Goal: Transaction & Acquisition: Book appointment/travel/reservation

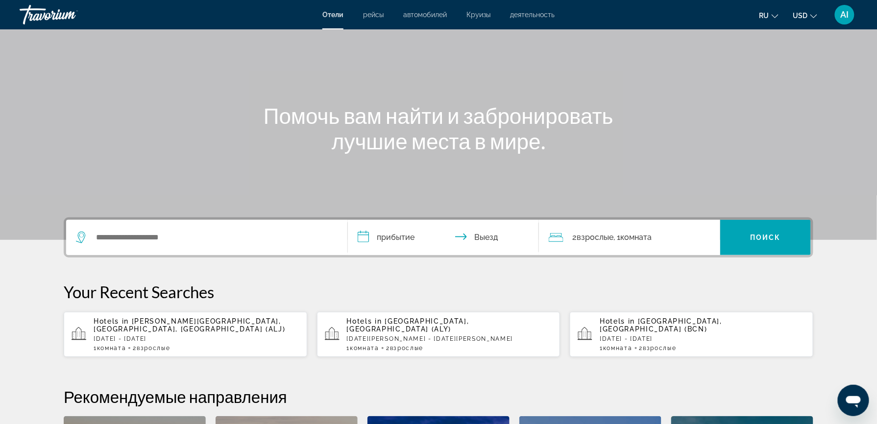
scroll to position [81, 0]
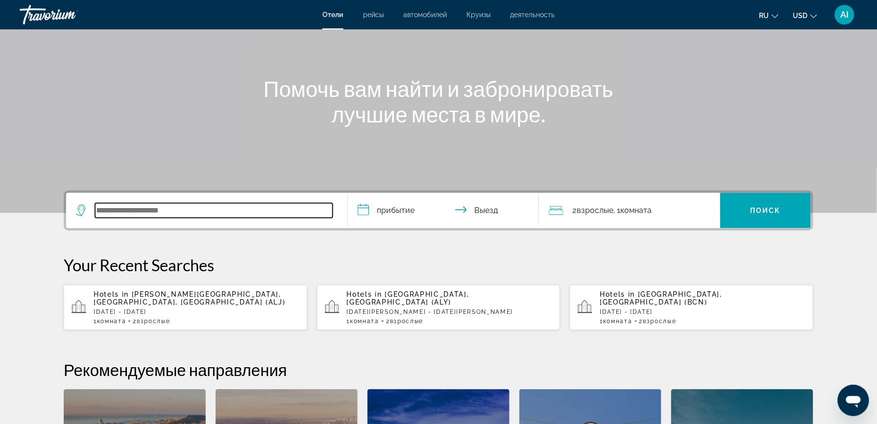
click at [171, 209] on input "Search widget" at bounding box center [214, 210] width 238 height 15
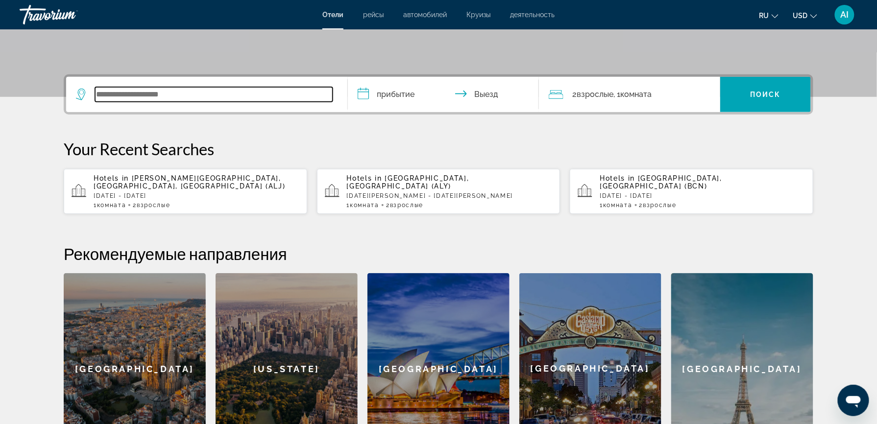
scroll to position [239, 0]
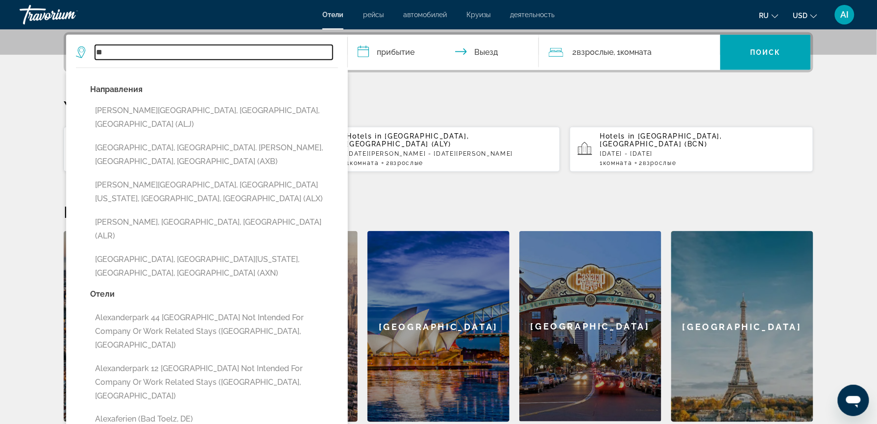
type input "*"
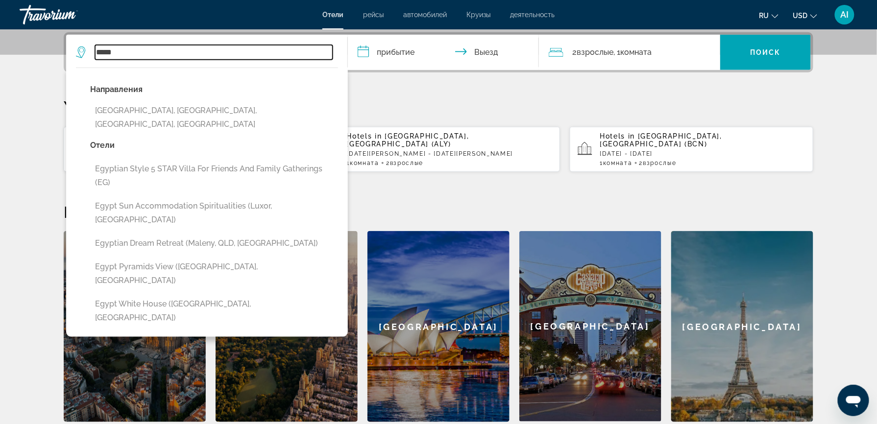
type input "*****"
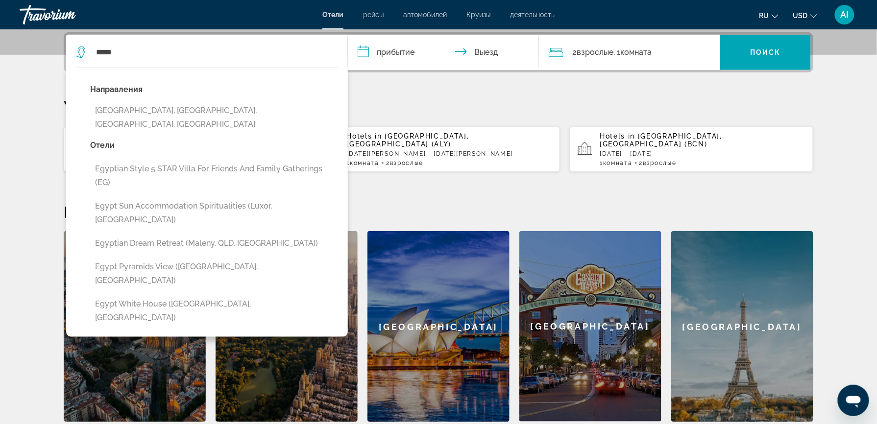
click at [376, 51] on input "**********" at bounding box center [445, 54] width 195 height 38
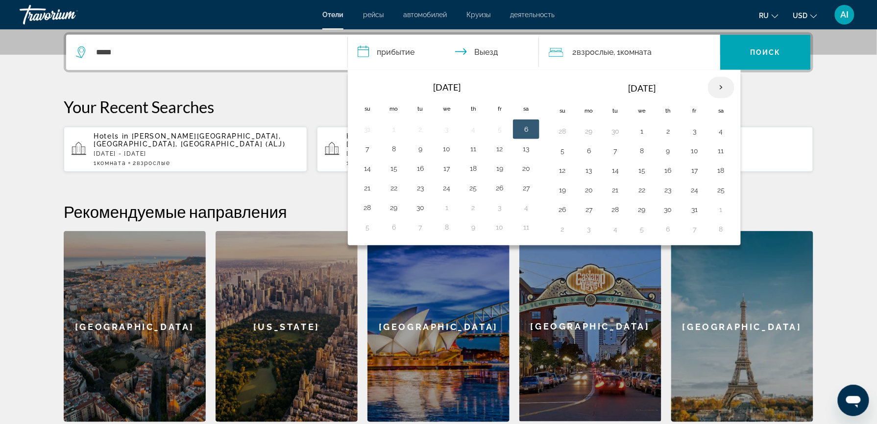
click at [723, 84] on th "Next month" at bounding box center [721, 88] width 26 height 22
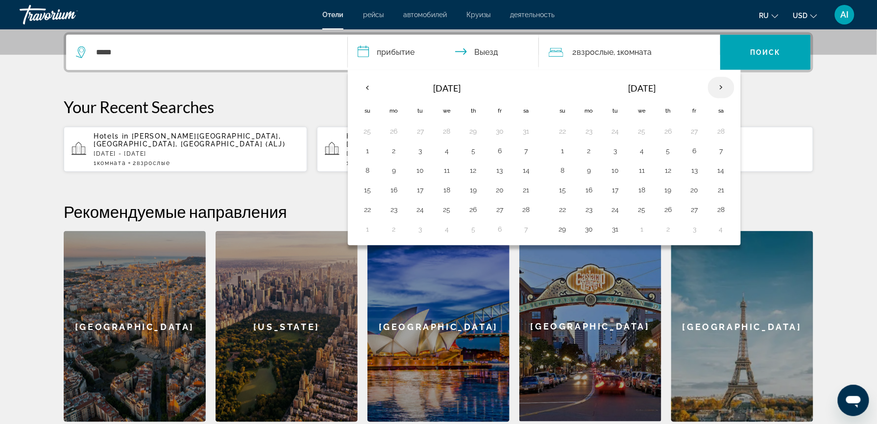
click at [723, 84] on th "Next month" at bounding box center [721, 88] width 26 height 22
click at [698, 133] on button "3" at bounding box center [695, 131] width 16 height 14
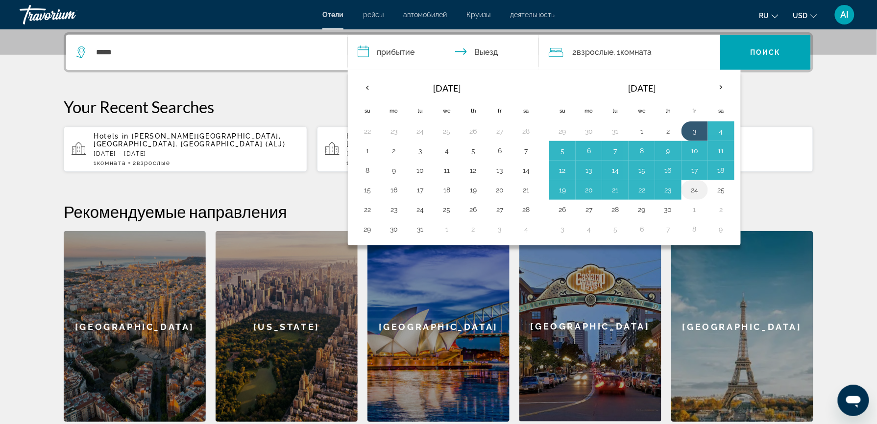
click at [698, 193] on button "24" at bounding box center [695, 190] width 16 height 14
type input "**********"
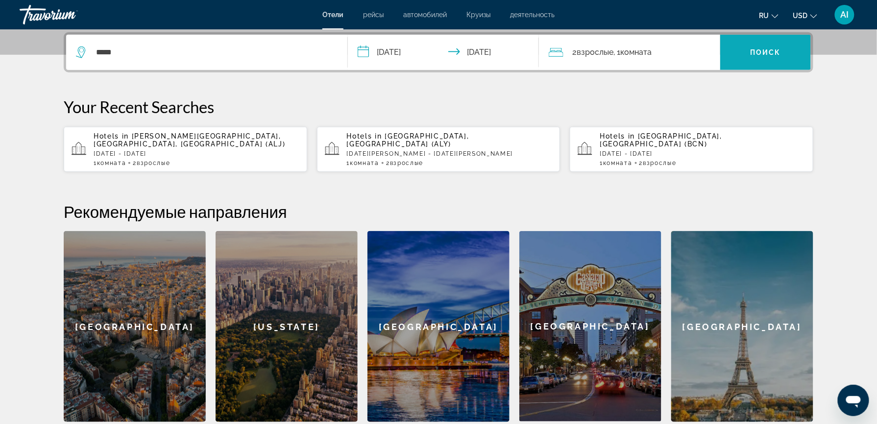
click at [760, 49] on span "Поиск" at bounding box center [765, 52] width 31 height 8
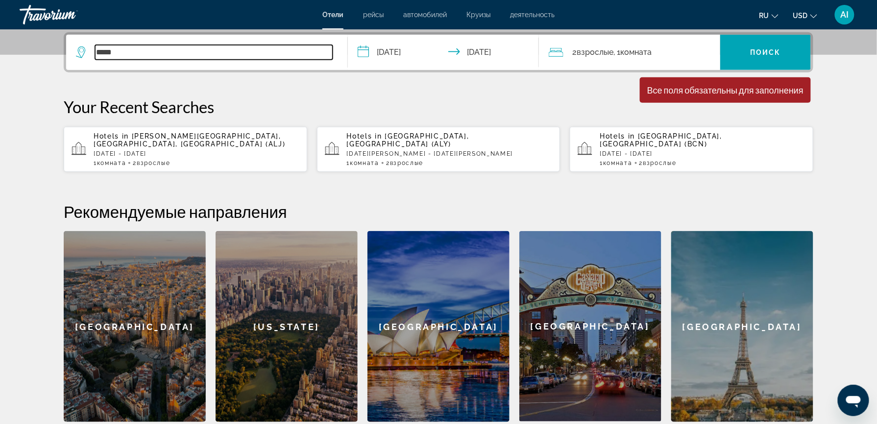
click at [236, 53] on input "*****" at bounding box center [214, 52] width 238 height 15
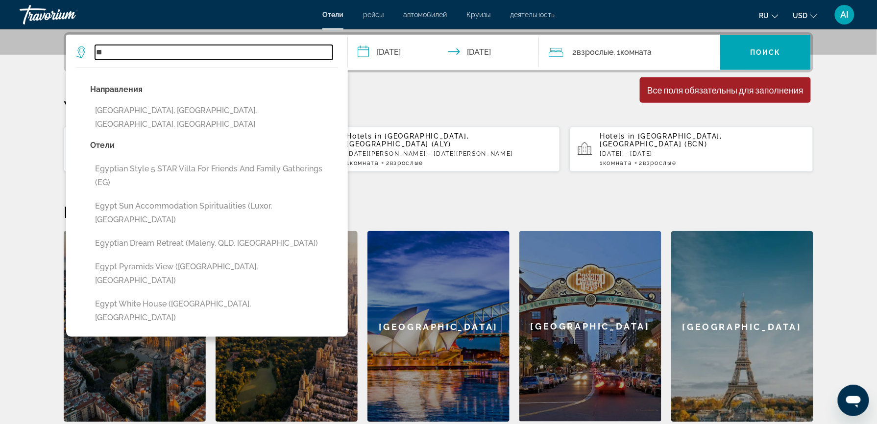
type input "*"
click at [122, 51] on input "Search widget" at bounding box center [214, 52] width 238 height 15
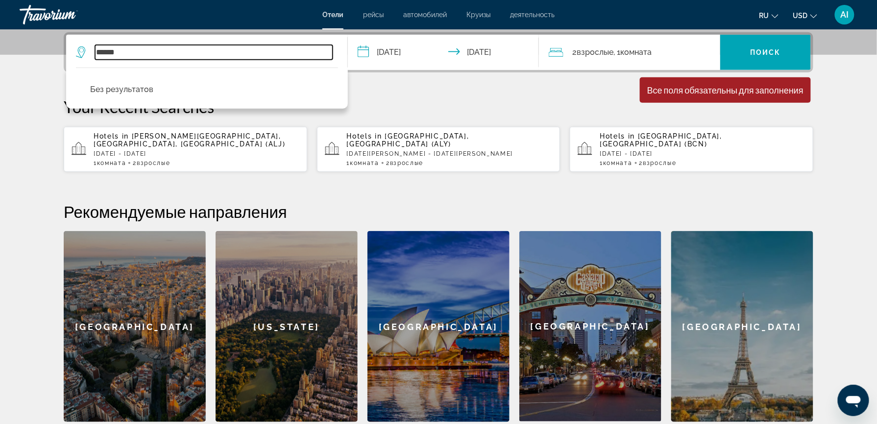
type input "******"
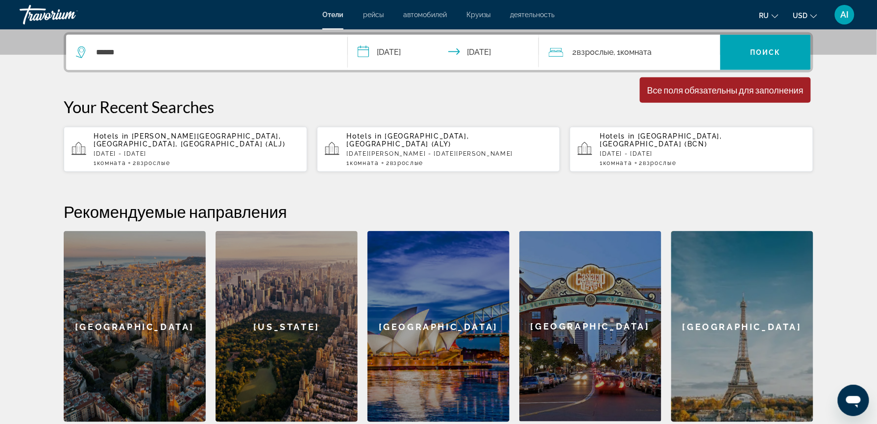
click at [375, 138] on span "Hotels in" at bounding box center [364, 136] width 35 height 8
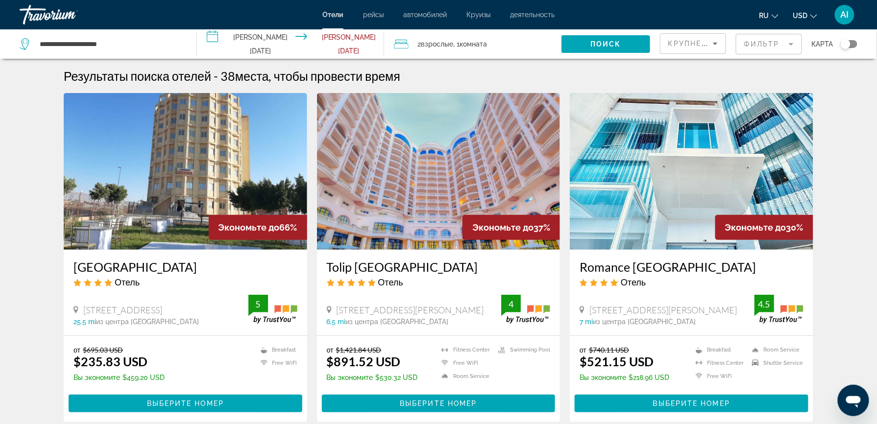
click at [854, 42] on div "Toggle map" at bounding box center [848, 44] width 17 height 8
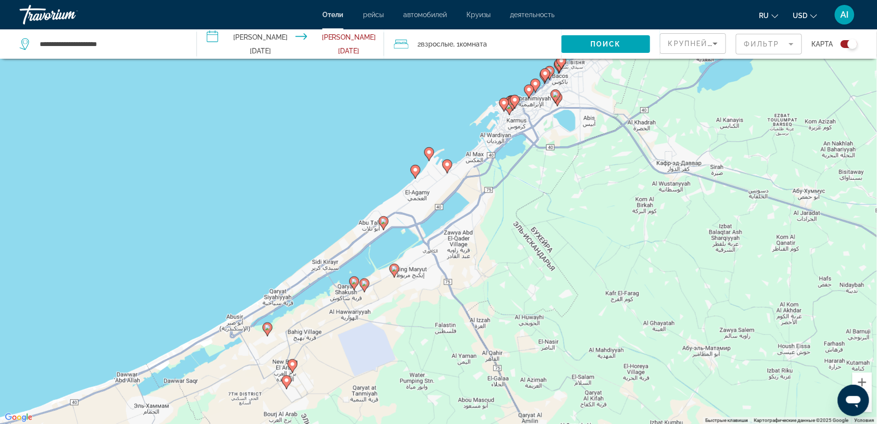
click at [831, 352] on div "Чтобы активировать перетаскивание с помощью клавиатуры, нажмите Alt + Ввод. Пос…" at bounding box center [438, 212] width 877 height 424
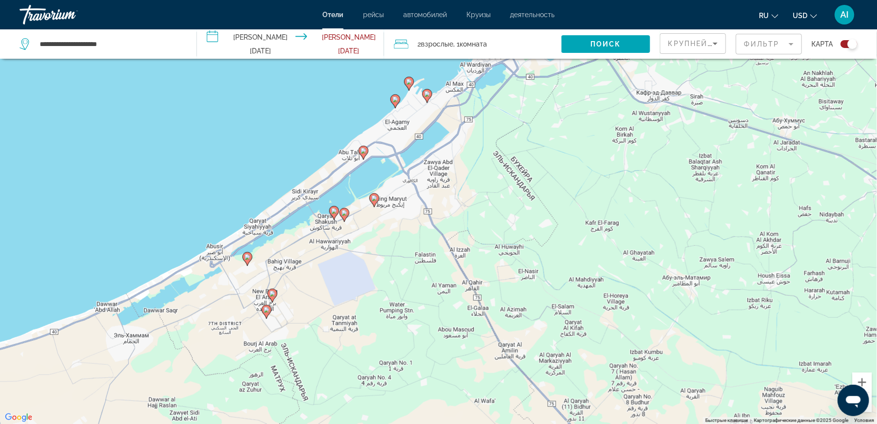
drag, startPoint x: 831, startPoint y: 352, endPoint x: 793, endPoint y: 250, distance: 108.8
click at [793, 250] on div "Чтобы активировать перетаскивание с помощью клавиатуры, нажмите Alt + Ввод. Пос…" at bounding box center [438, 212] width 877 height 424
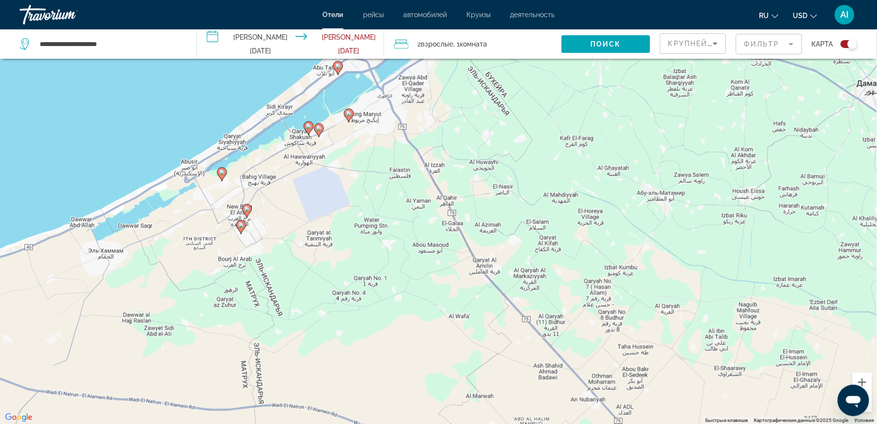
drag, startPoint x: 824, startPoint y: 324, endPoint x: 817, endPoint y: 271, distance: 53.8
click at [817, 271] on div "Чтобы активировать перетаскивание с помощью клавиатуры, нажмите Alt + Ввод. Пос…" at bounding box center [438, 212] width 877 height 424
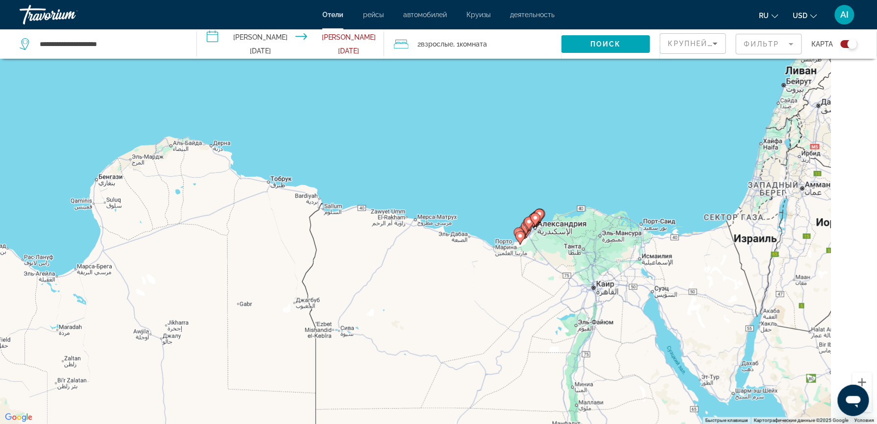
drag, startPoint x: 783, startPoint y: 283, endPoint x: 504, endPoint y: 222, distance: 285.3
click at [504, 222] on div "Для навигации используйте клавиши со стрелками. Чтобы активировать перетаскиван…" at bounding box center [438, 212] width 877 height 424
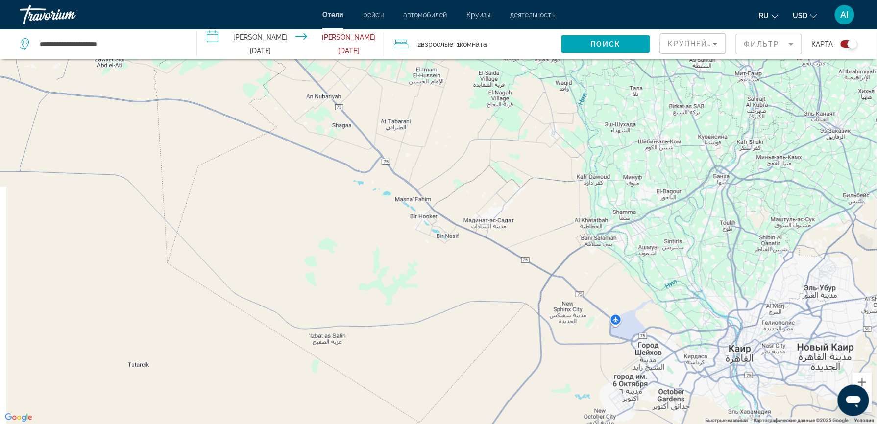
drag, startPoint x: 522, startPoint y: 265, endPoint x: 539, endPoint y: 452, distance: 188.4
click at [539, 365] on html "**********" at bounding box center [438, 153] width 877 height 424
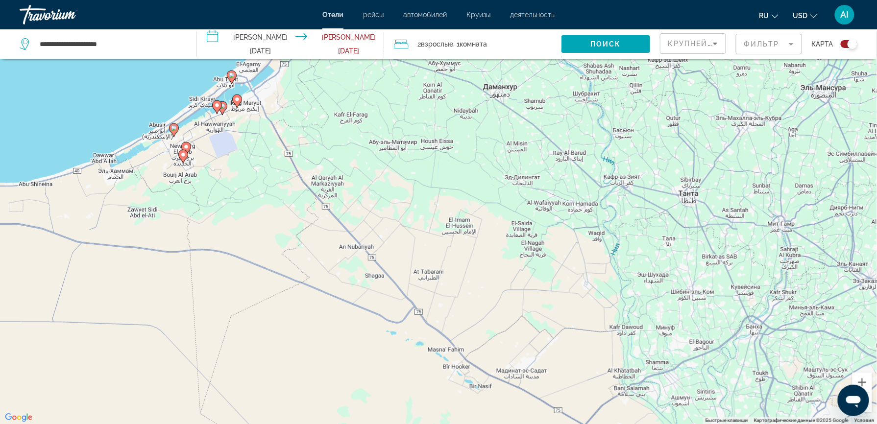
drag, startPoint x: 436, startPoint y: 201, endPoint x: 469, endPoint y: 361, distance: 164.0
click at [469, 361] on div "Чтобы активировать перетаскивание с помощью клавиатуры, нажмите Alt + Ввод. Пос…" at bounding box center [438, 212] width 877 height 424
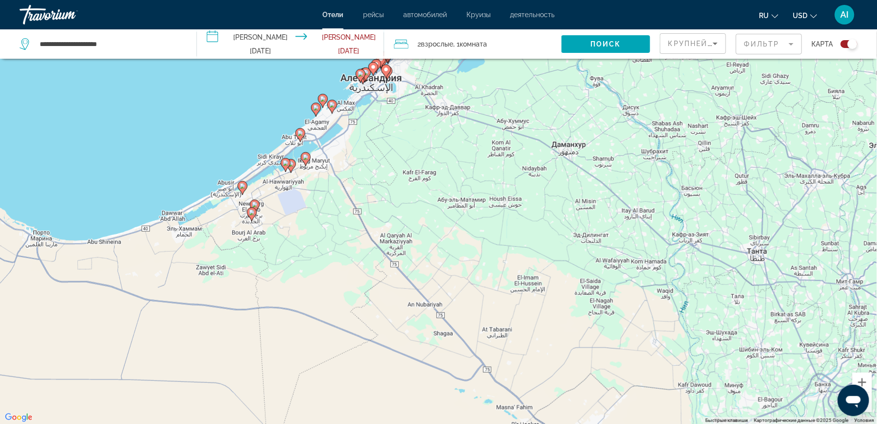
drag, startPoint x: 345, startPoint y: 318, endPoint x: 423, endPoint y: 352, distance: 85.1
click at [423, 352] on div "Чтобы активировать перетаскивание с помощью клавиатуры, нажмите Alt + Ввод. Пос…" at bounding box center [438, 212] width 877 height 424
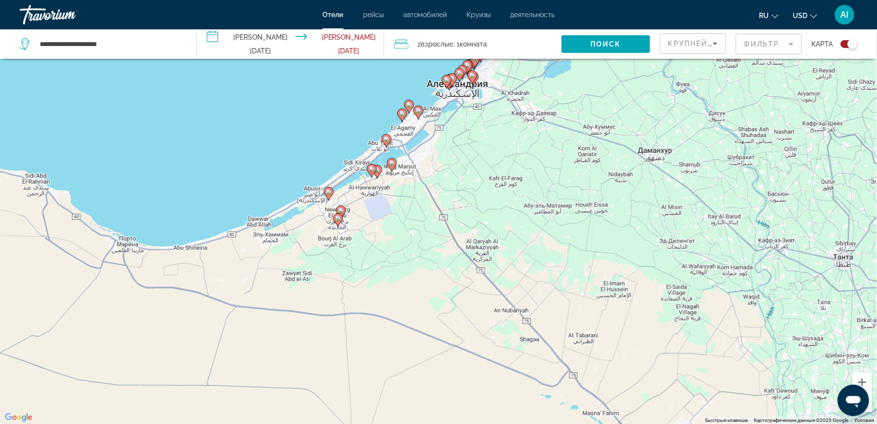
drag, startPoint x: 360, startPoint y: 320, endPoint x: 449, endPoint y: 326, distance: 88.3
click at [449, 326] on div "Чтобы активировать перетаскивание с помощью клавиатуры, нажмите Alt + Ввод. Пос…" at bounding box center [438, 212] width 877 height 424
click at [337, 219] on image "Main content" at bounding box center [338, 218] width 6 height 6
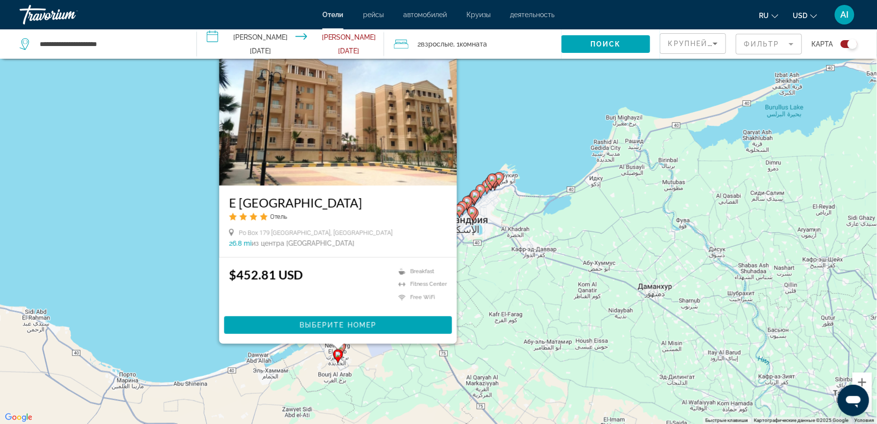
click at [301, 370] on div "Чтобы активировать перетаскивание с помощью клавиатуры, нажмите Alt + Ввод. Пос…" at bounding box center [438, 212] width 877 height 424
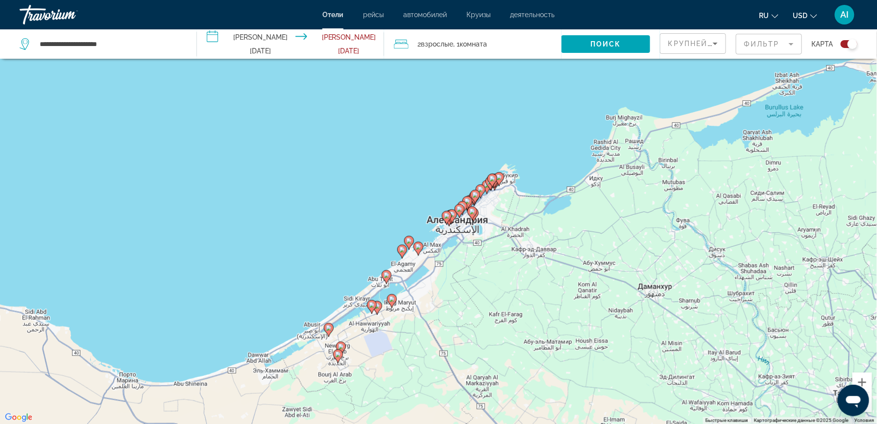
click at [328, 330] on image "Main content" at bounding box center [329, 328] width 6 height 6
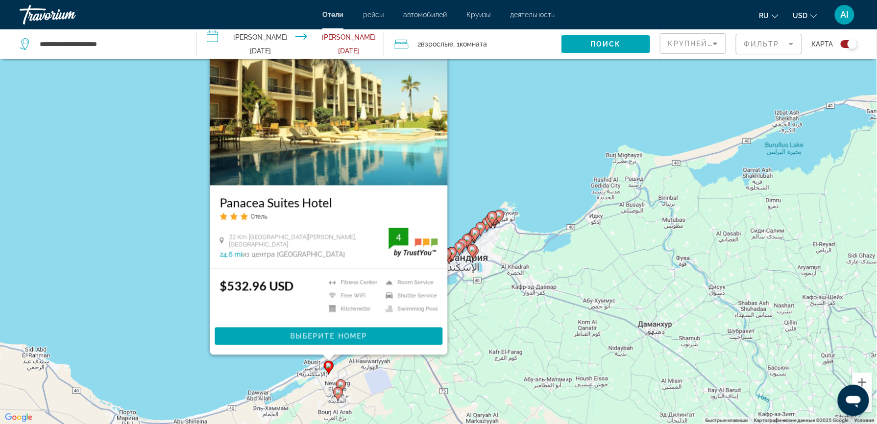
click at [288, 363] on div "Чтобы активировать перетаскивание с помощью клавиатуры, нажмите Alt + Ввод. Пос…" at bounding box center [438, 212] width 877 height 424
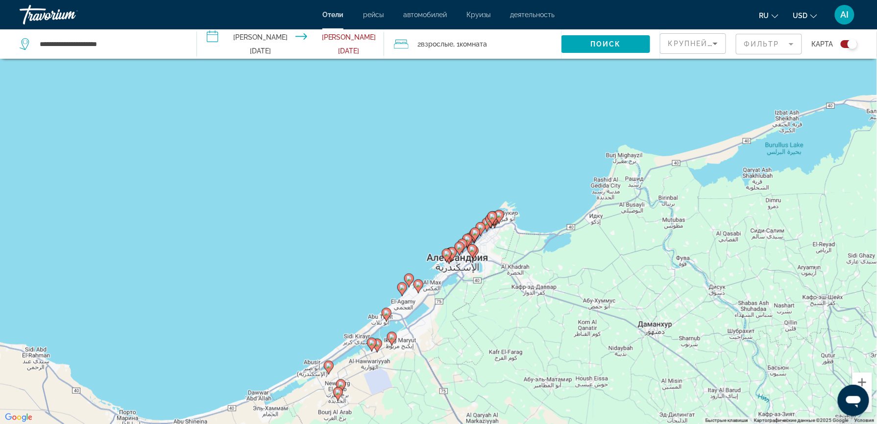
click at [388, 316] on icon "Main content" at bounding box center [386, 315] width 9 height 13
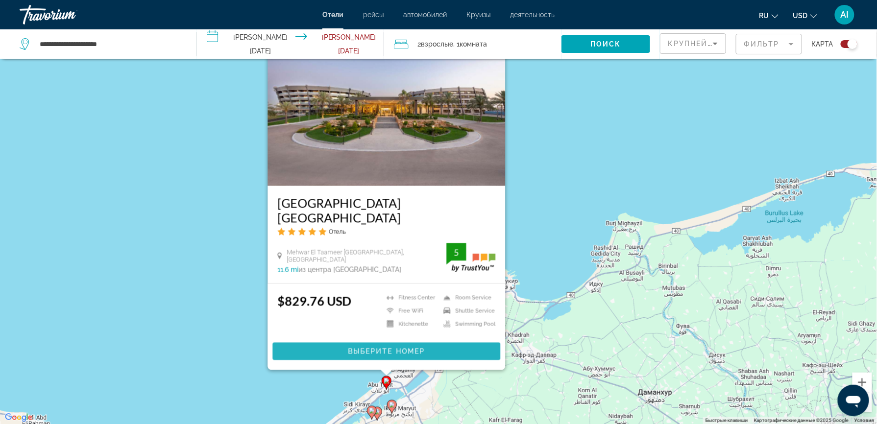
click at [308, 345] on span "Main content" at bounding box center [387, 352] width 228 height 24
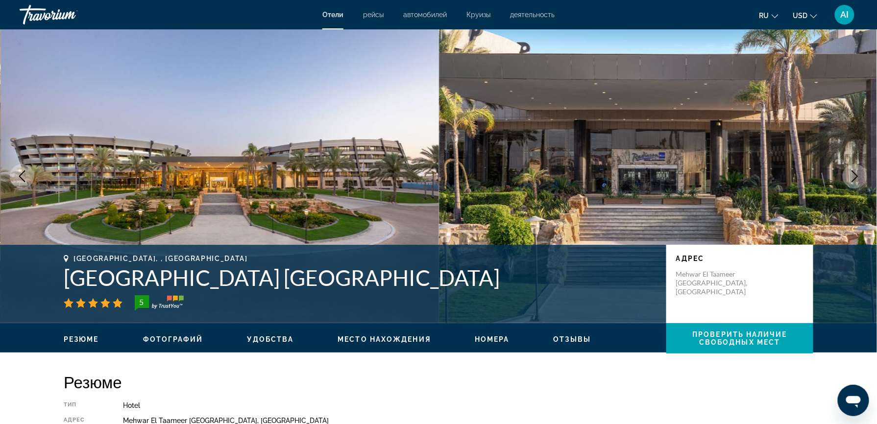
click at [397, 337] on span "Место нахождения" at bounding box center [383, 339] width 93 height 8
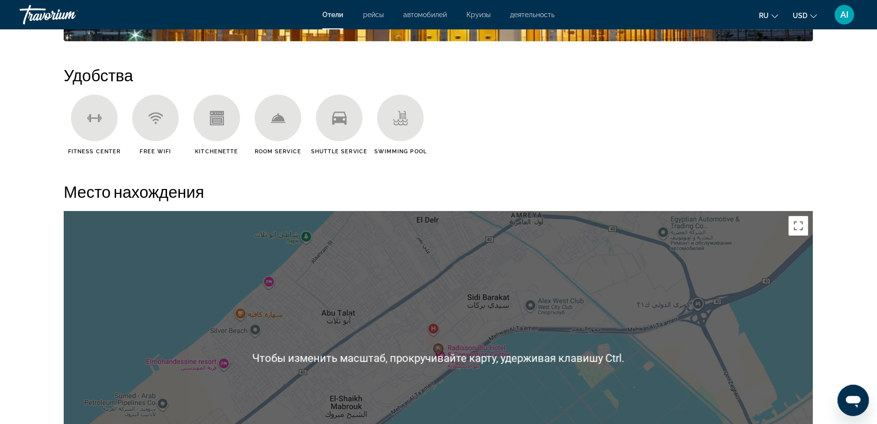
scroll to position [759, 0]
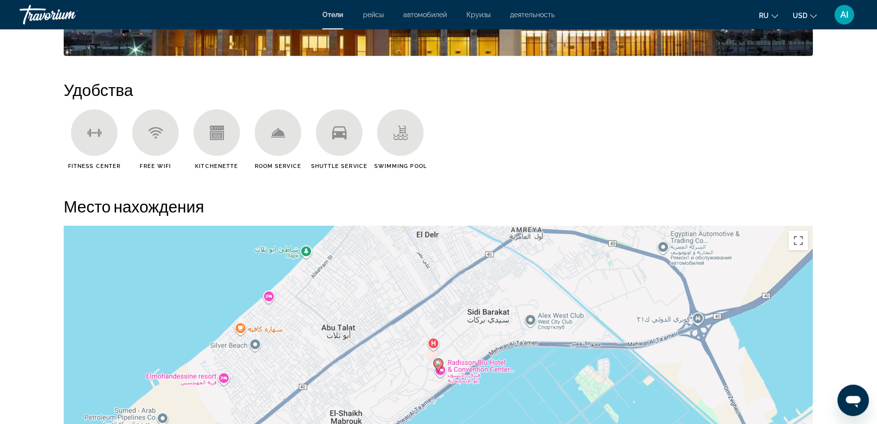
drag, startPoint x: 379, startPoint y: 194, endPoint x: 388, endPoint y: 220, distance: 27.4
click at [388, 220] on div "Место нахождения ← Переместить влево → Переместить вправо ↑ Переместить вверх ↓…" at bounding box center [438, 357] width 749 height 323
click at [394, 158] on div "Swimming Pool" at bounding box center [400, 139] width 61 height 60
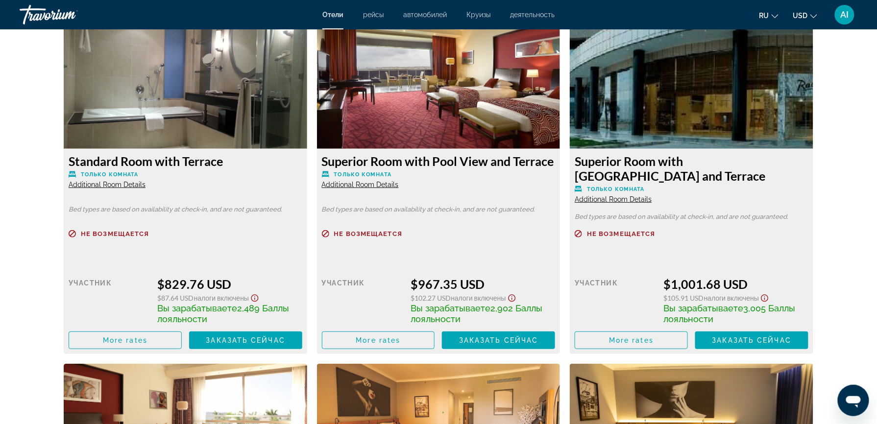
scroll to position [1223, 0]
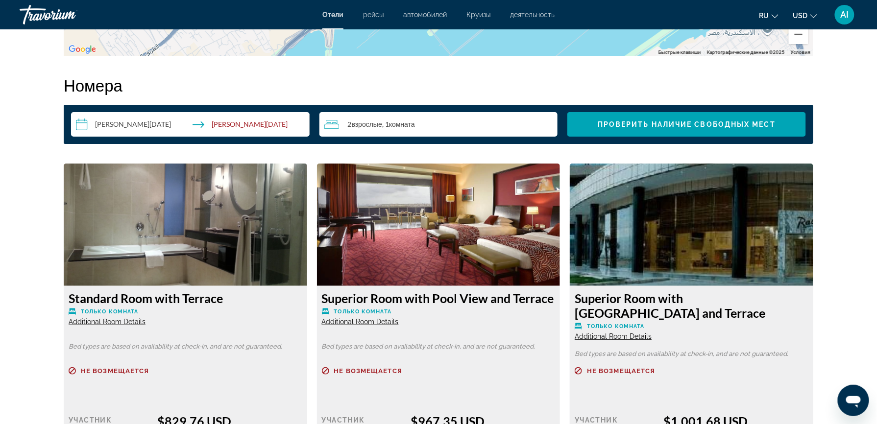
click at [122, 122] on input "**********" at bounding box center [192, 125] width 242 height 27
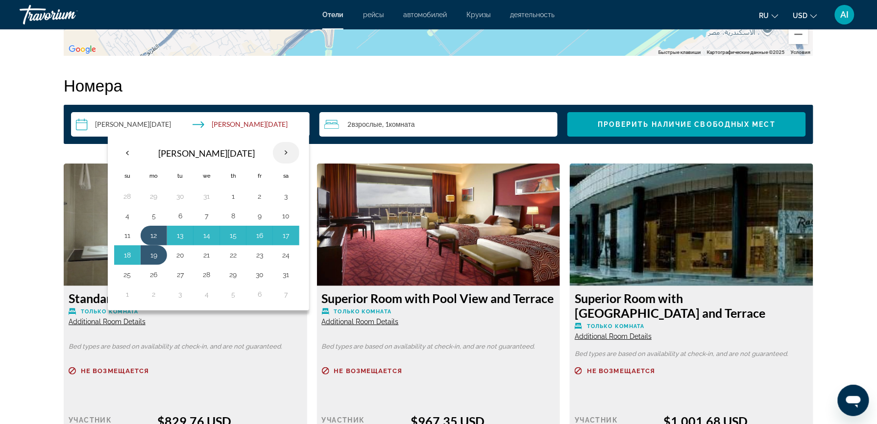
click at [293, 154] on th "Next month" at bounding box center [286, 153] width 26 height 22
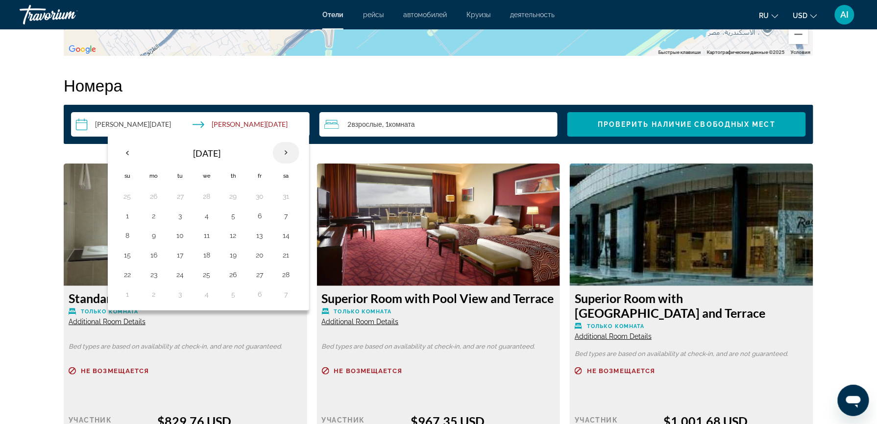
click at [293, 154] on th "Next month" at bounding box center [286, 153] width 26 height 22
click at [127, 157] on th "Previous month" at bounding box center [127, 153] width 26 height 22
click at [259, 200] on button "3" at bounding box center [260, 197] width 16 height 14
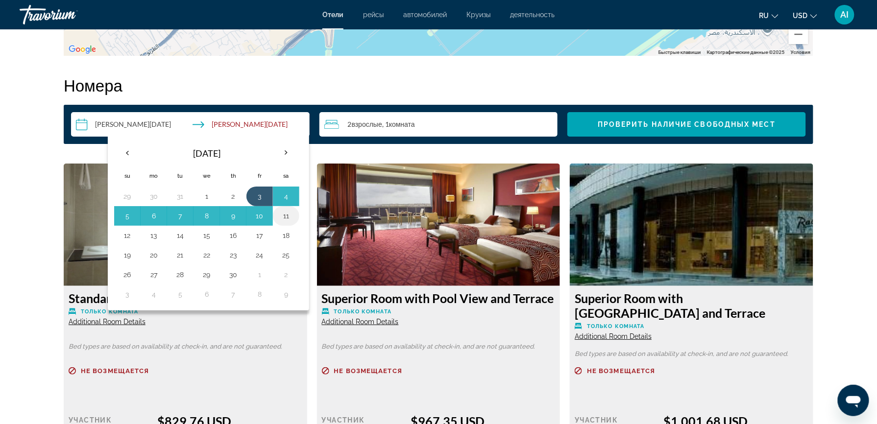
click at [290, 220] on button "11" at bounding box center [286, 216] width 16 height 14
type input "**********"
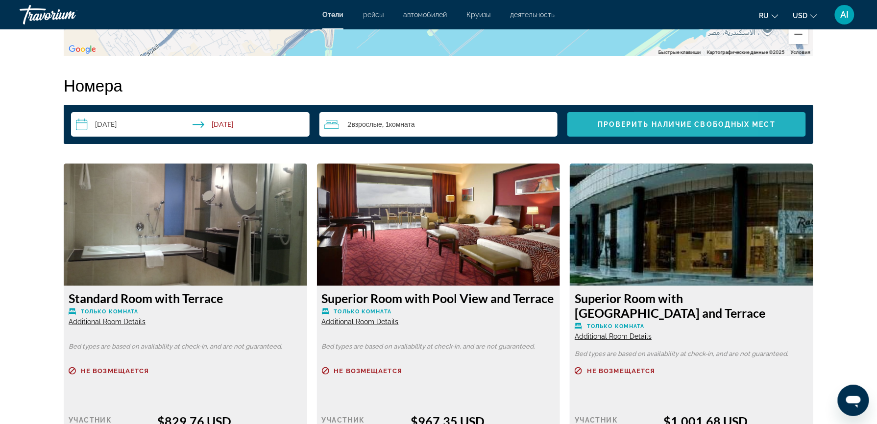
click at [595, 128] on span "Search widget" at bounding box center [686, 125] width 238 height 24
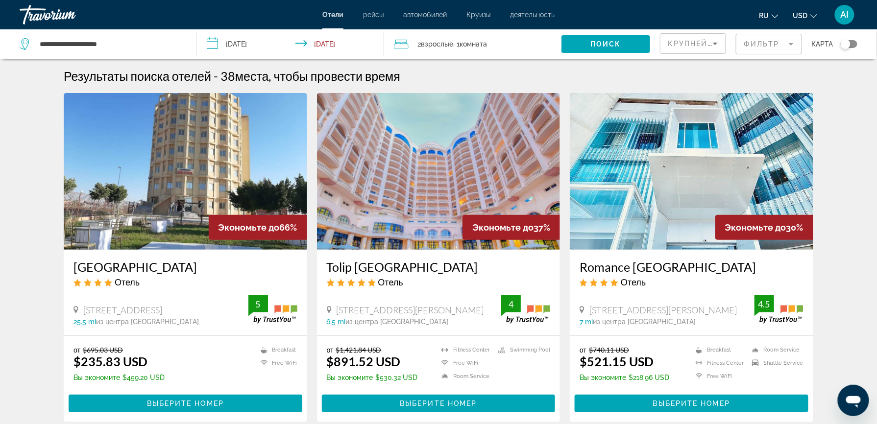
click at [854, 46] on div "Toggle map" at bounding box center [848, 44] width 17 height 8
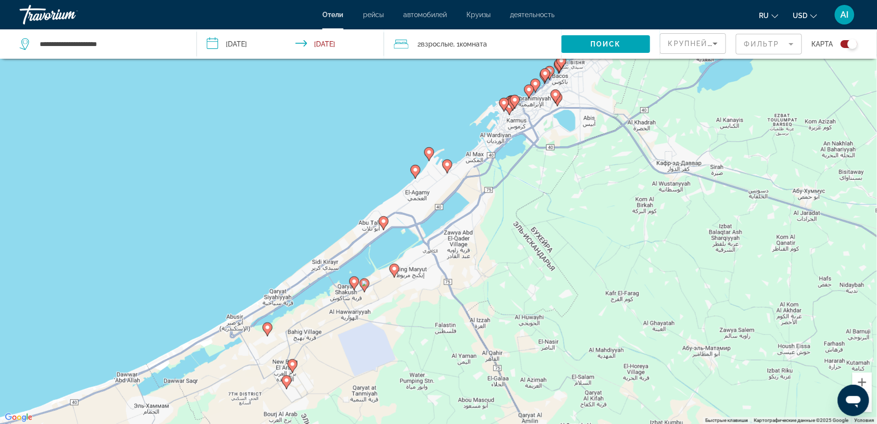
click at [384, 221] on image "Main content" at bounding box center [383, 221] width 6 height 6
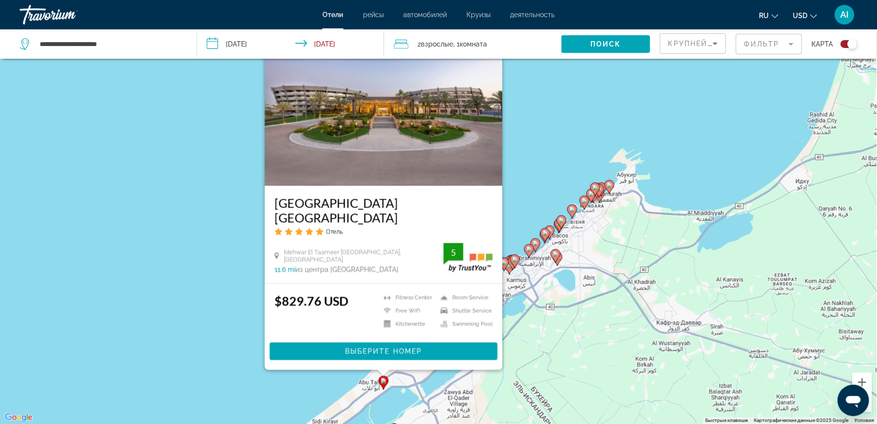
click at [532, 310] on div "Чтобы активировать перетаскивание с помощью клавиатуры, нажмите Alt + Ввод. Пос…" at bounding box center [438, 212] width 877 height 424
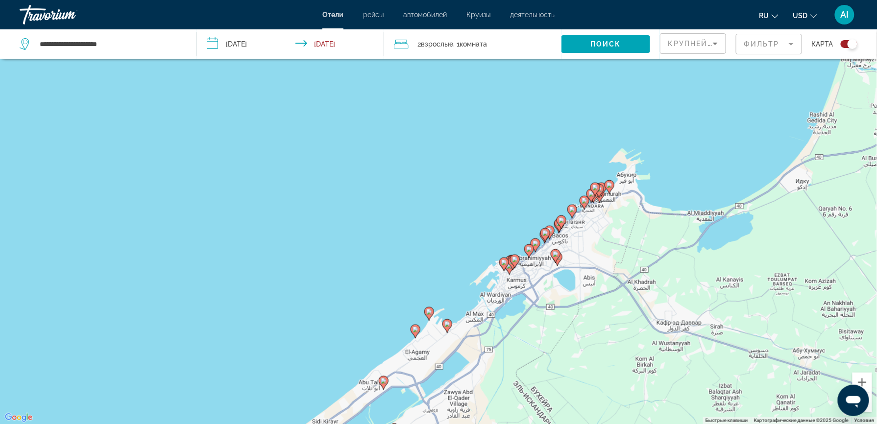
click at [414, 330] on image "Main content" at bounding box center [415, 330] width 6 height 6
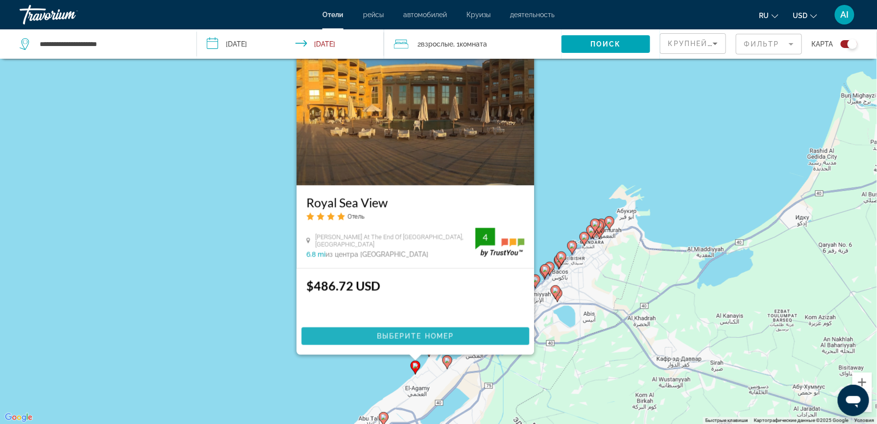
click at [414, 337] on span "Выберите номер" at bounding box center [415, 337] width 77 height 8
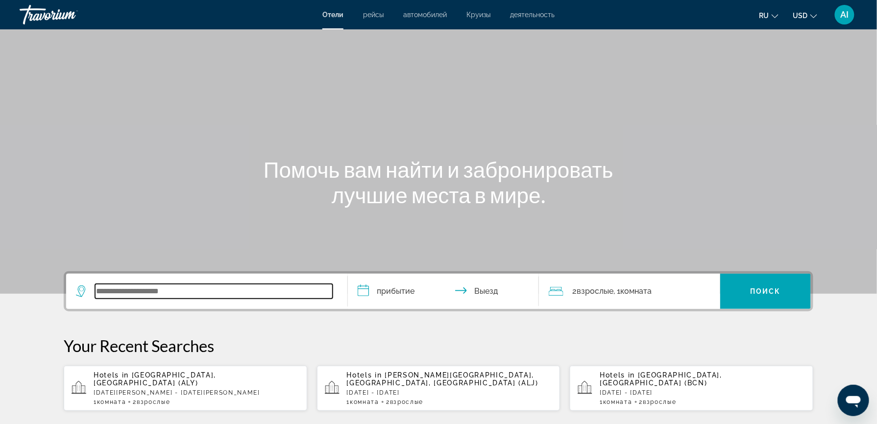
click at [163, 292] on input "Search widget" at bounding box center [214, 291] width 238 height 15
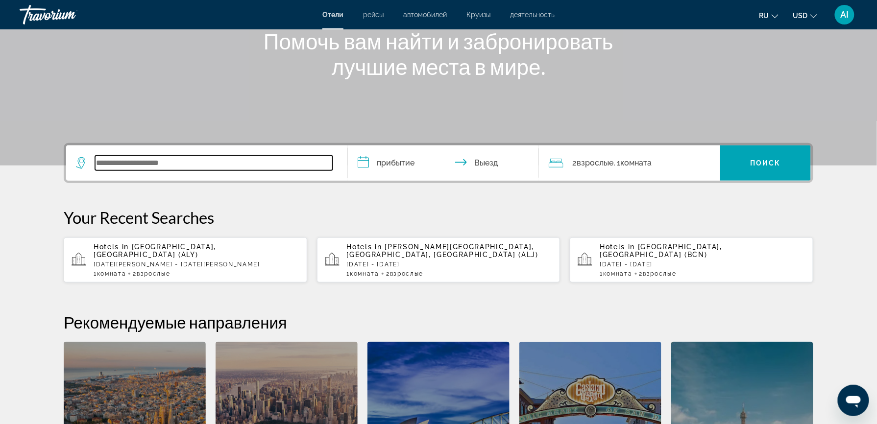
scroll to position [239, 0]
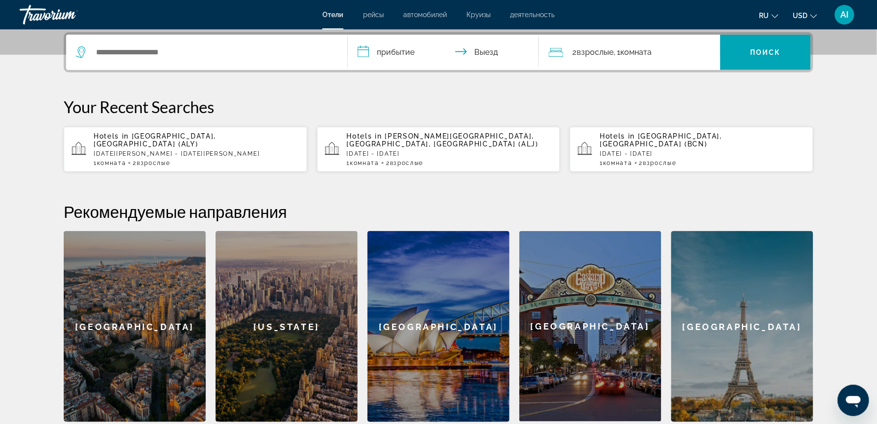
click at [370, 151] on p "[DATE] - [DATE]" at bounding box center [450, 153] width 206 height 7
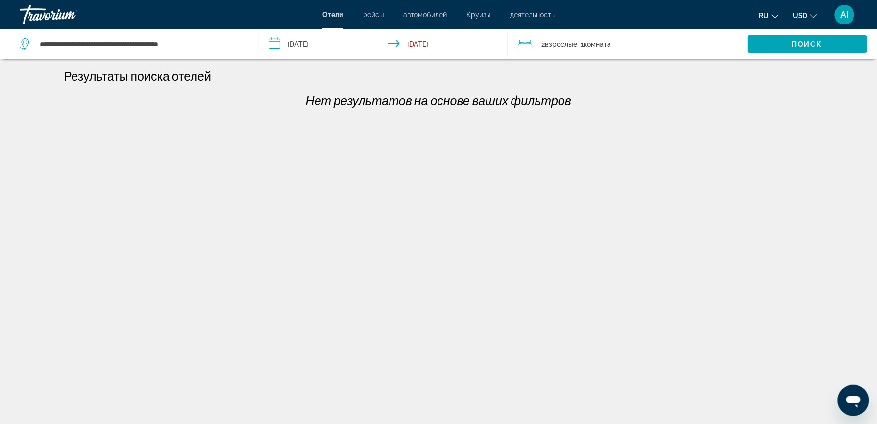
click at [345, 48] on input "**********" at bounding box center [385, 45] width 253 height 32
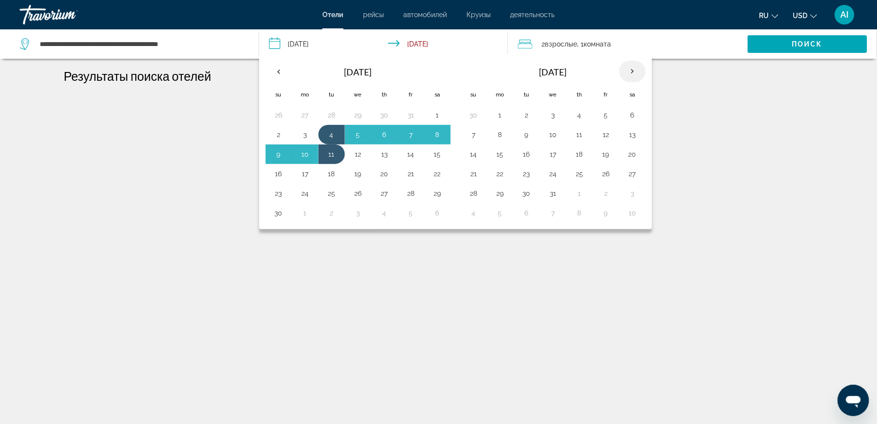
click at [637, 69] on th "Next month" at bounding box center [632, 72] width 26 height 22
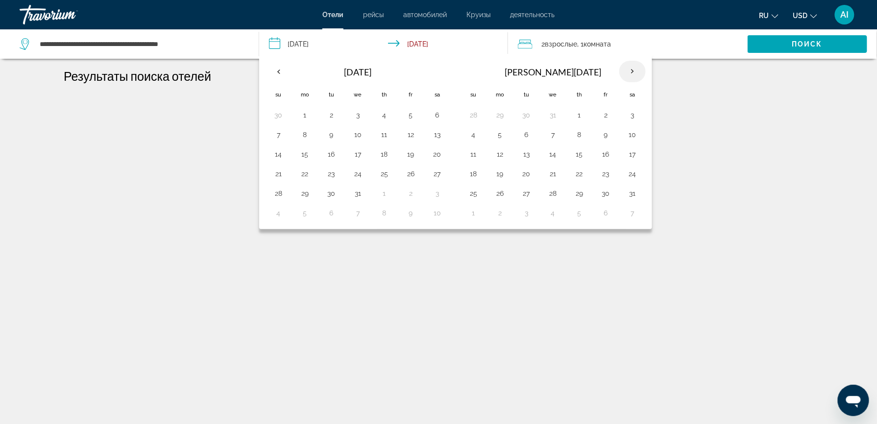
click at [637, 69] on th "Next month" at bounding box center [632, 72] width 26 height 22
click at [635, 67] on th "Next month" at bounding box center [632, 72] width 26 height 22
click at [481, 119] on button "29" at bounding box center [474, 115] width 16 height 14
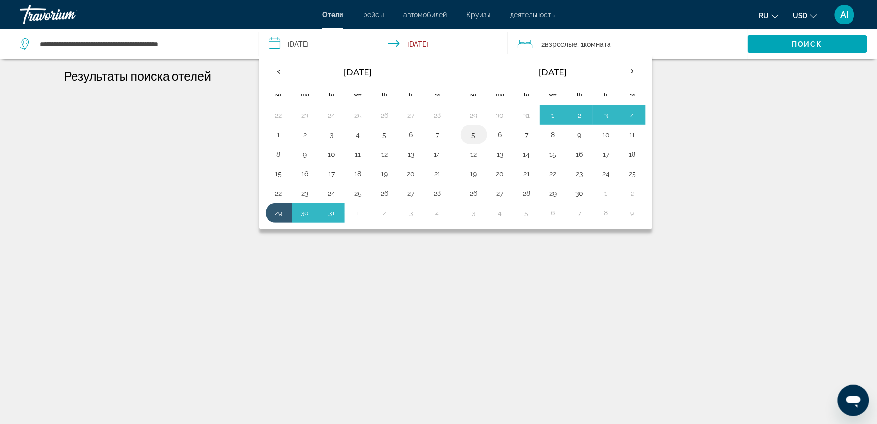
click at [478, 137] on button "5" at bounding box center [474, 135] width 16 height 14
type input "**********"
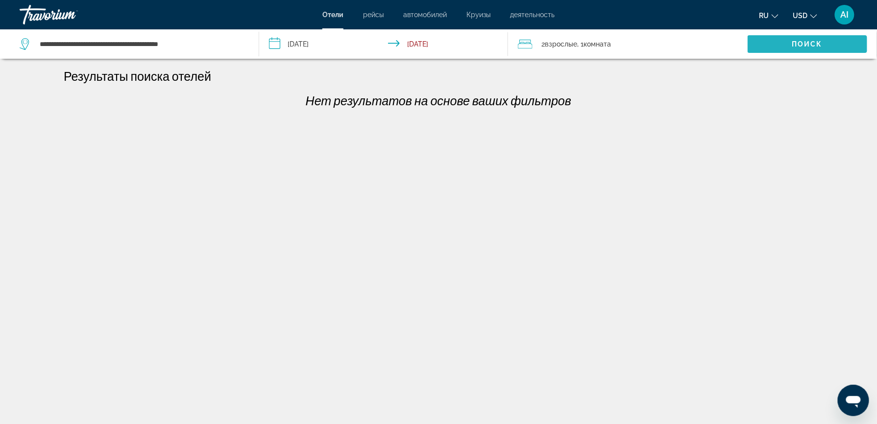
click at [768, 46] on span "Search widget" at bounding box center [806, 44] width 119 height 24
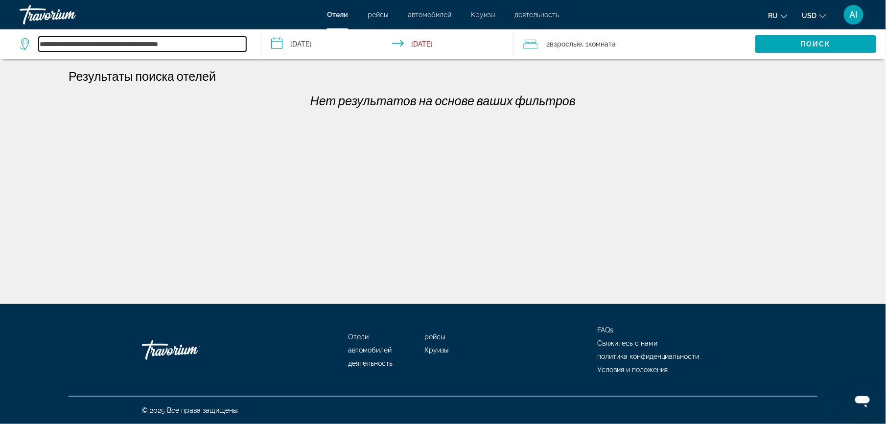
click at [145, 44] on input "**********" at bounding box center [143, 44] width 208 height 15
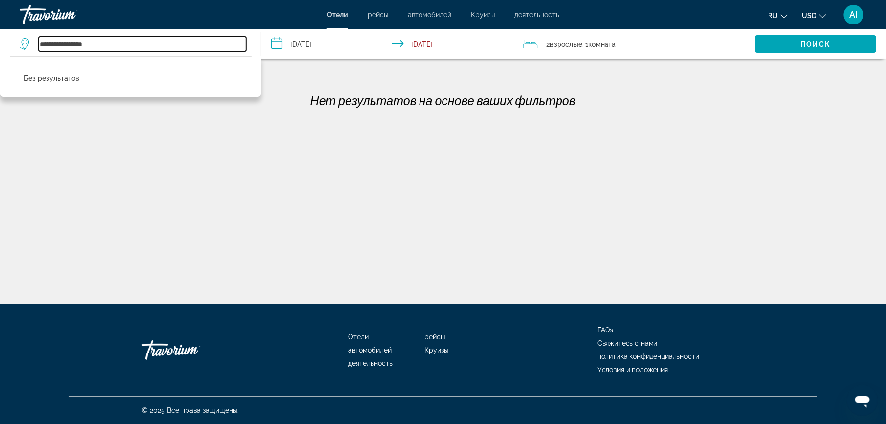
click at [149, 46] on input "**********" at bounding box center [143, 44] width 208 height 15
type input "*"
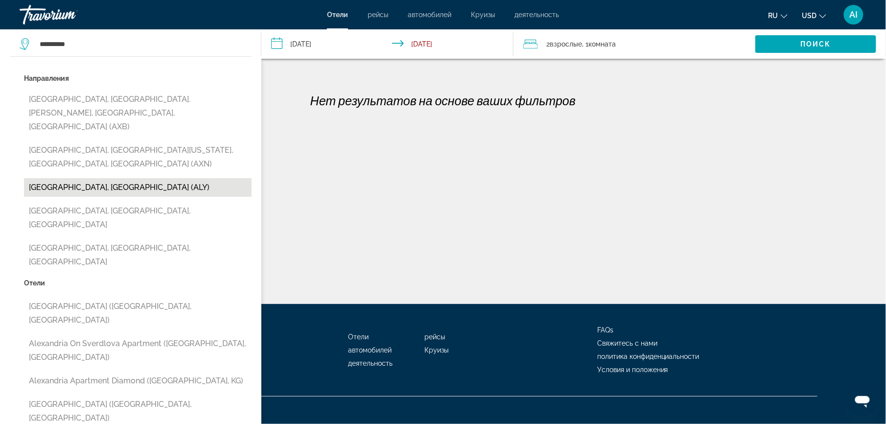
click at [105, 178] on button "[GEOGRAPHIC_DATA], [GEOGRAPHIC_DATA] (ALY)" at bounding box center [138, 187] width 228 height 19
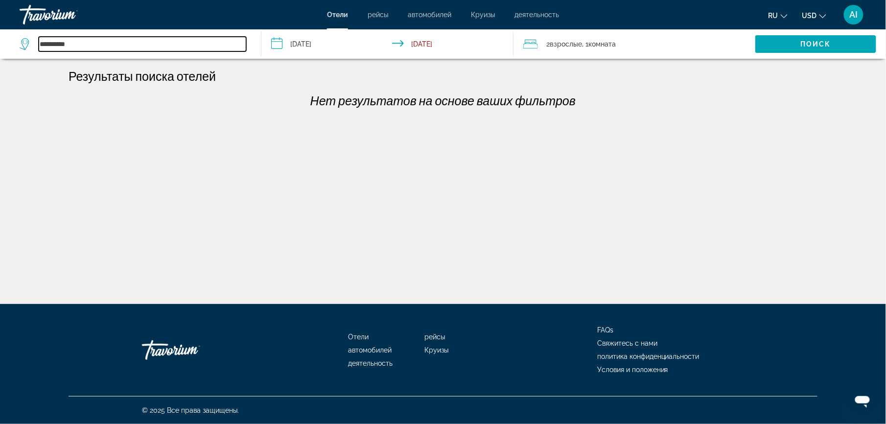
type input "**********"
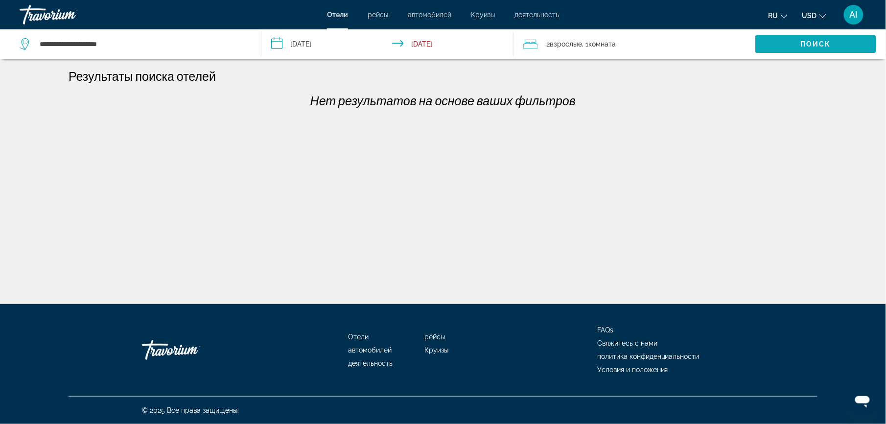
click at [804, 48] on span "Search widget" at bounding box center [816, 44] width 121 height 24
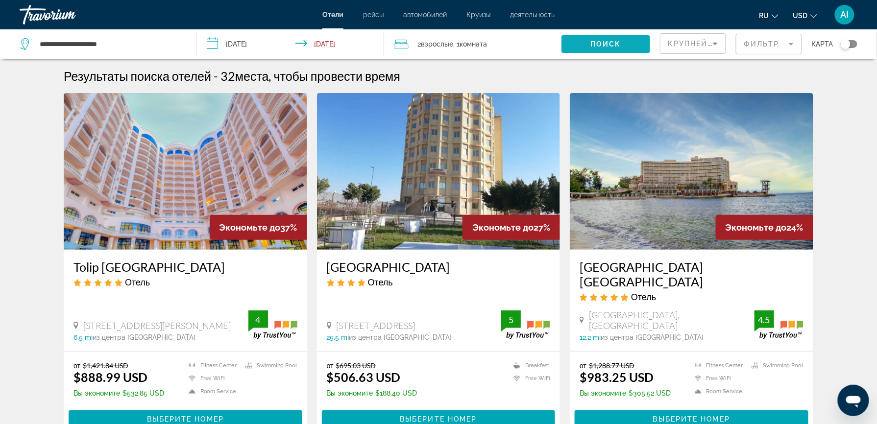
click at [804, 48] on div "Крупнейшие сбережения Фильтр карта" at bounding box center [758, 43] width 197 height 29
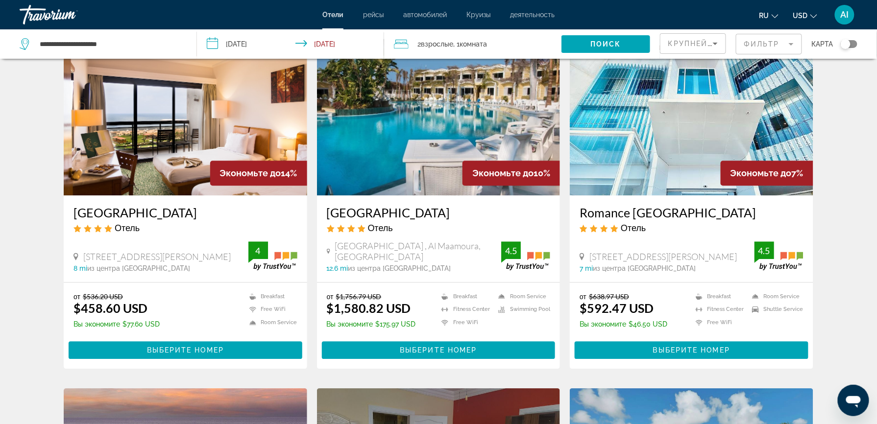
scroll to position [778, 0]
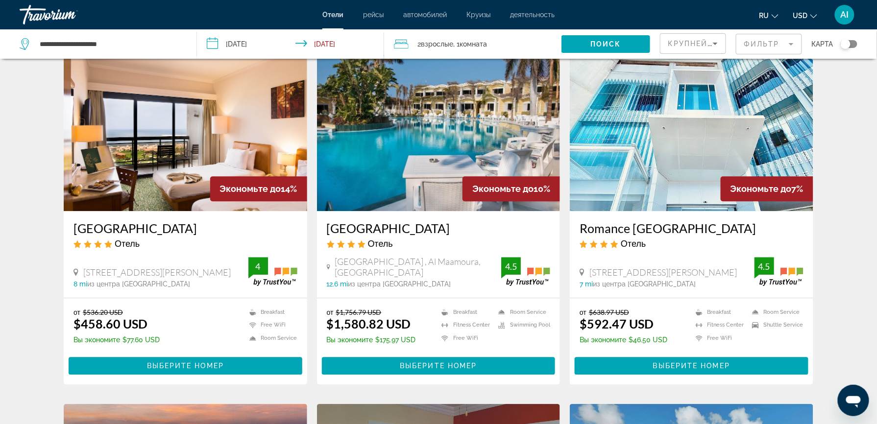
click at [165, 159] on img "Main content" at bounding box center [185, 132] width 243 height 157
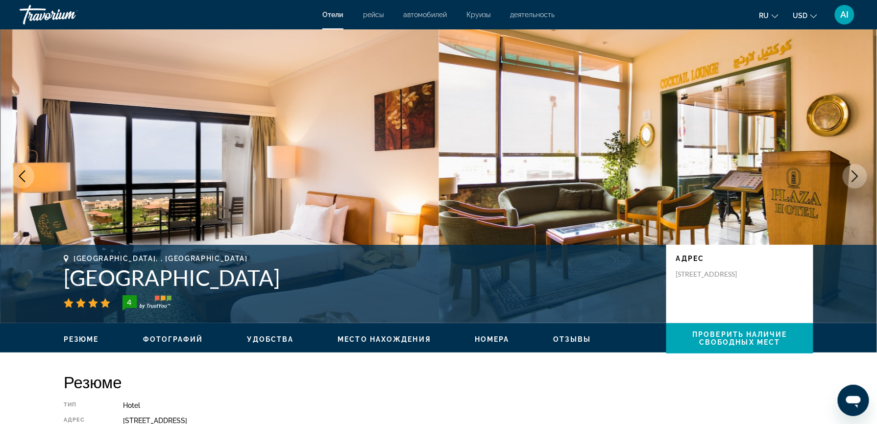
click at [383, 335] on span "Место нахождения" at bounding box center [383, 339] width 93 height 8
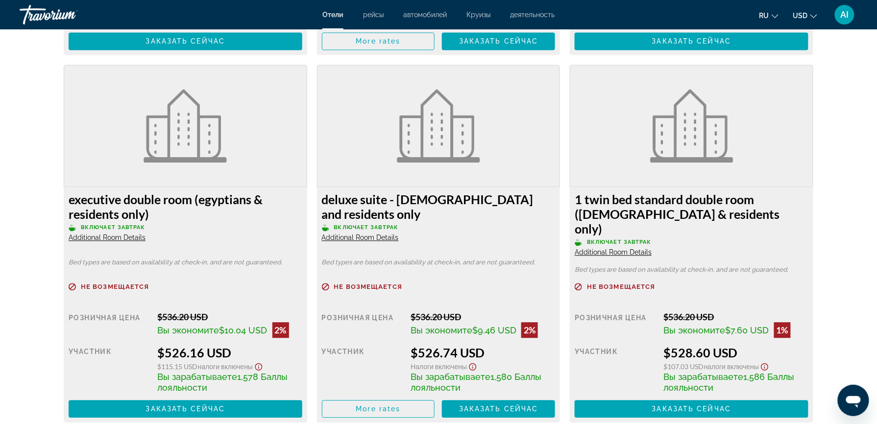
scroll to position [2114, 0]
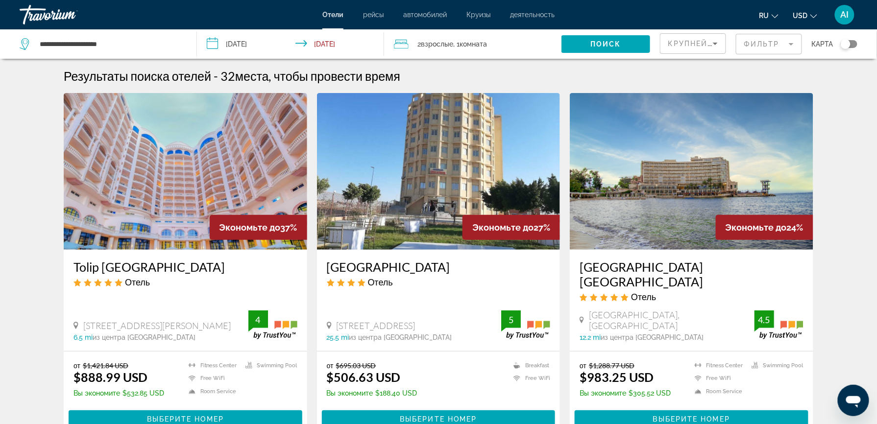
click at [220, 162] on img "Main content" at bounding box center [185, 171] width 243 height 157
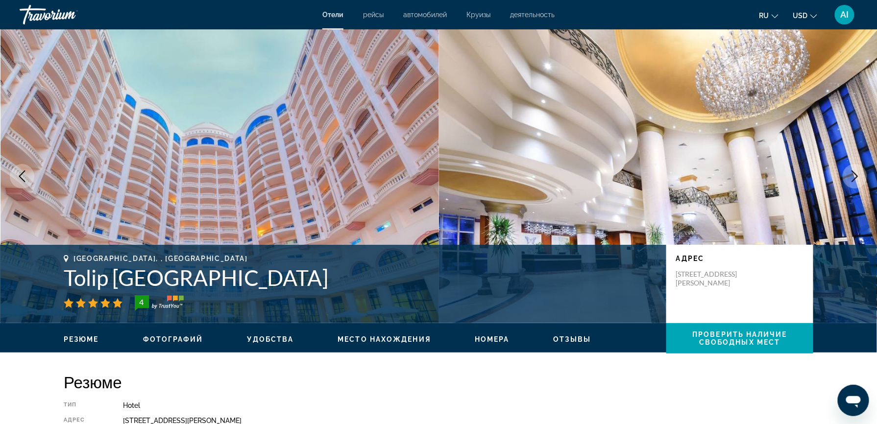
click at [365, 247] on div "[GEOGRAPHIC_DATA], , [GEOGRAPHIC_DATA] Tolip [GEOGRAPHIC_DATA] 4 адрес [STREET_…" at bounding box center [438, 284] width 877 height 78
click at [404, 339] on span "Место нахождения" at bounding box center [383, 339] width 93 height 8
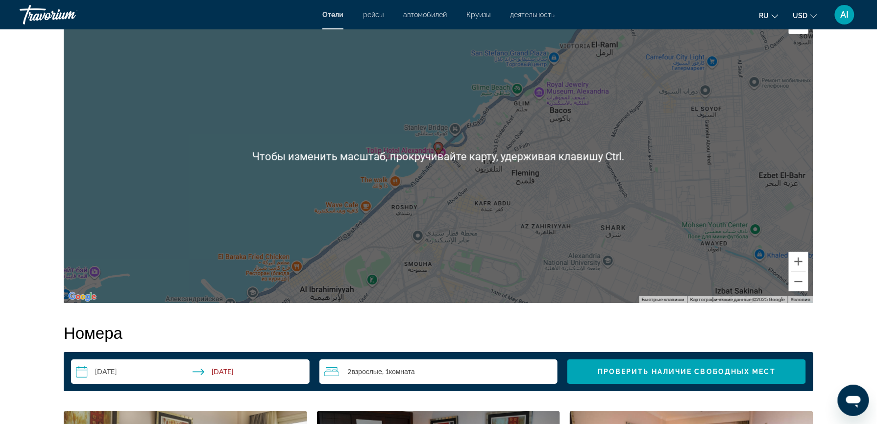
scroll to position [962, 0]
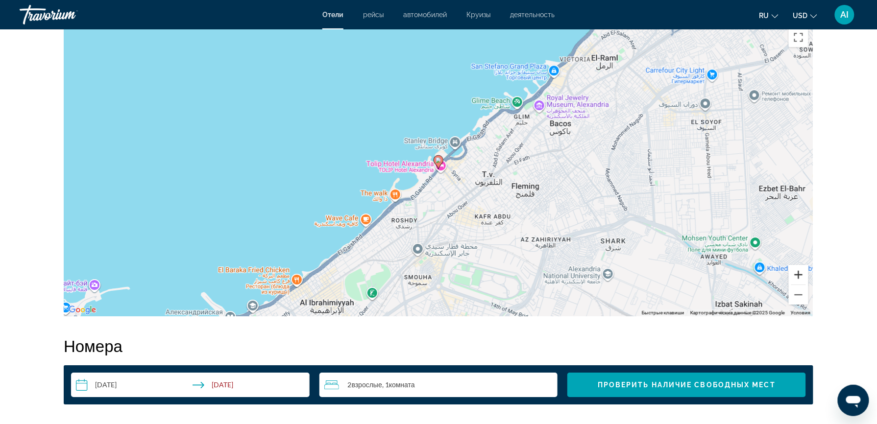
click at [797, 274] on button "Увеличить" at bounding box center [798, 275] width 20 height 20
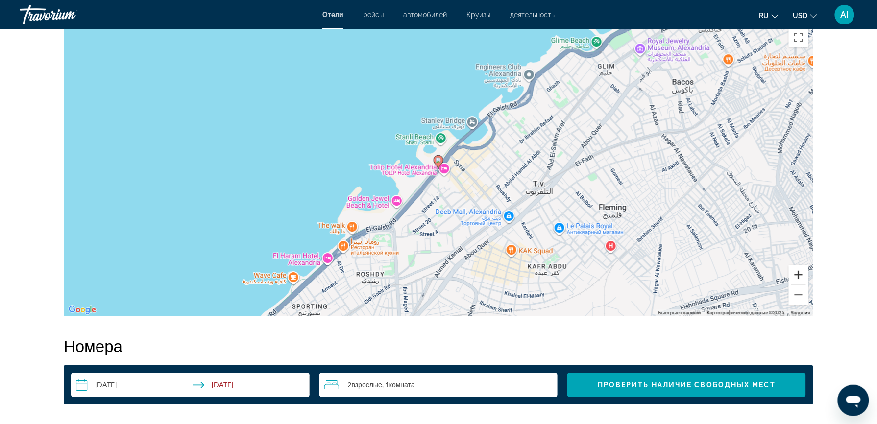
click at [797, 274] on button "Увеличить" at bounding box center [798, 275] width 20 height 20
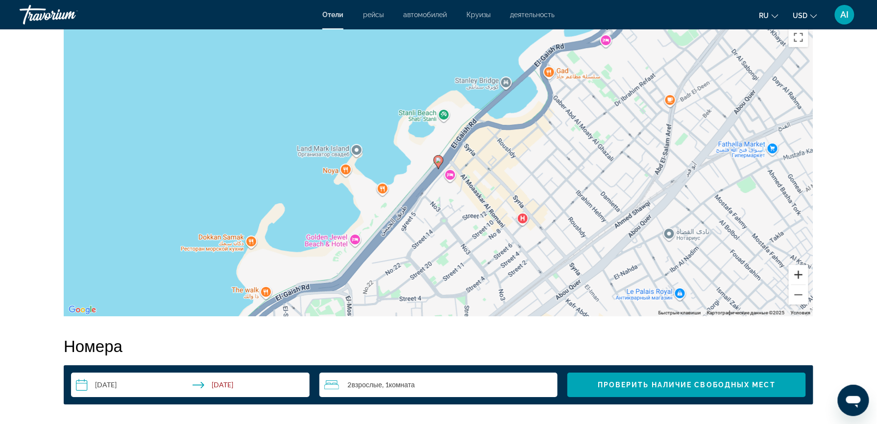
click at [797, 274] on button "Увеличить" at bounding box center [798, 275] width 20 height 20
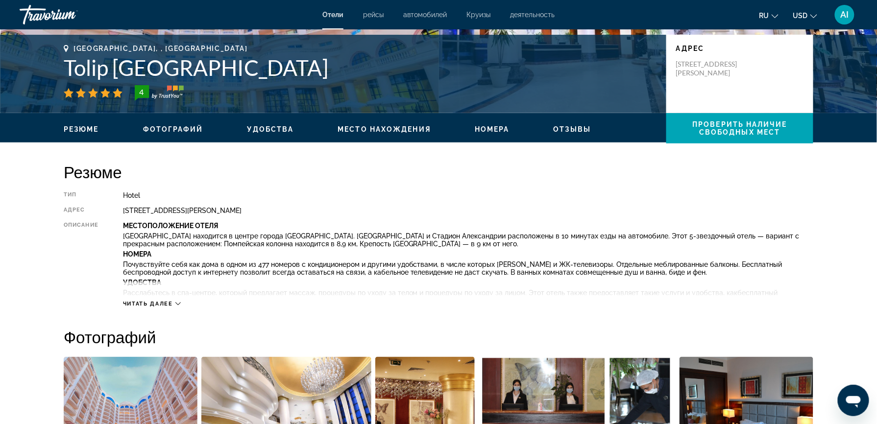
scroll to position [205, 0]
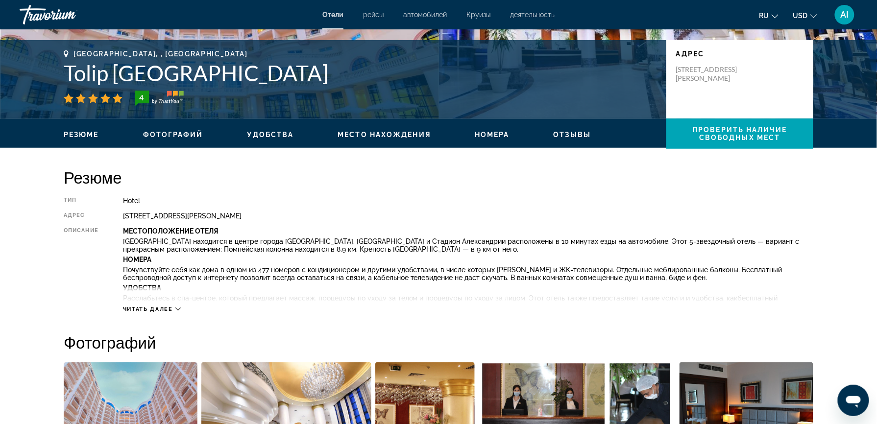
click at [176, 132] on span "Фотографий" at bounding box center [173, 135] width 60 height 8
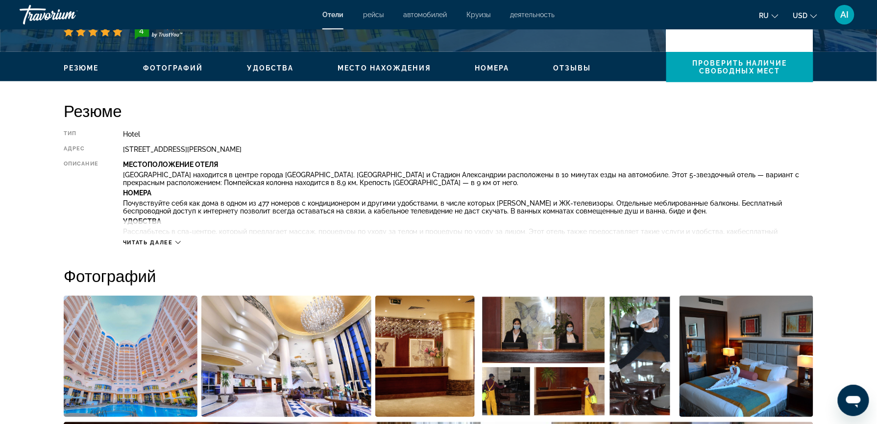
scroll to position [270, 0]
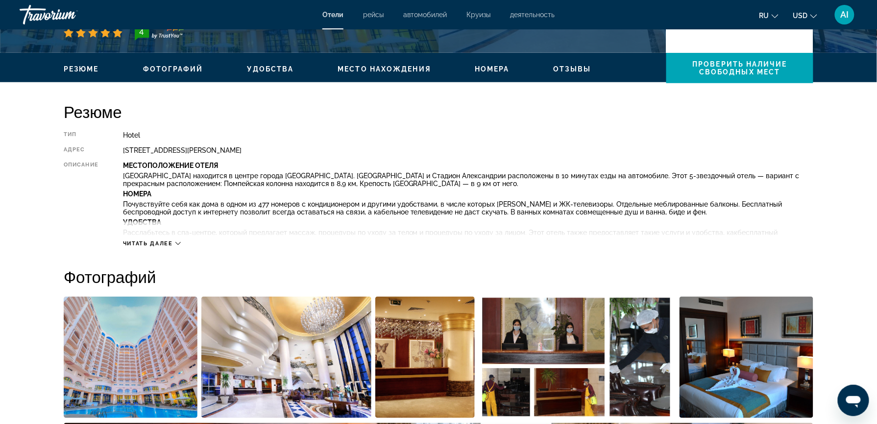
click at [164, 243] on span "Читать далее" at bounding box center [148, 243] width 50 height 6
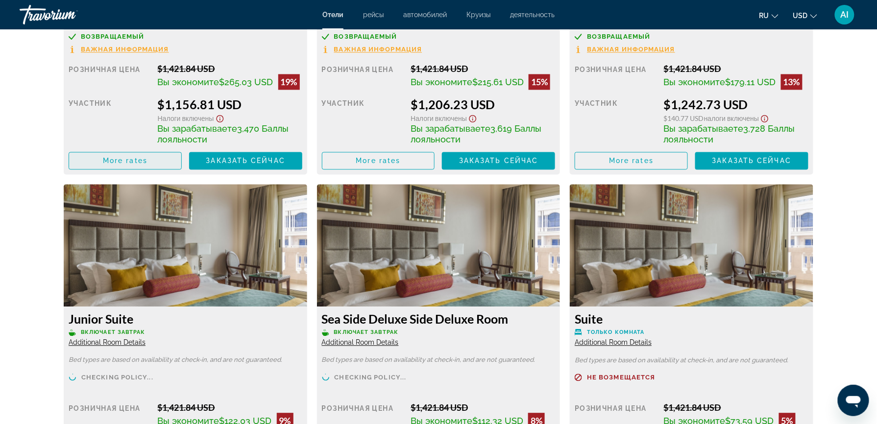
scroll to position [1960, 0]
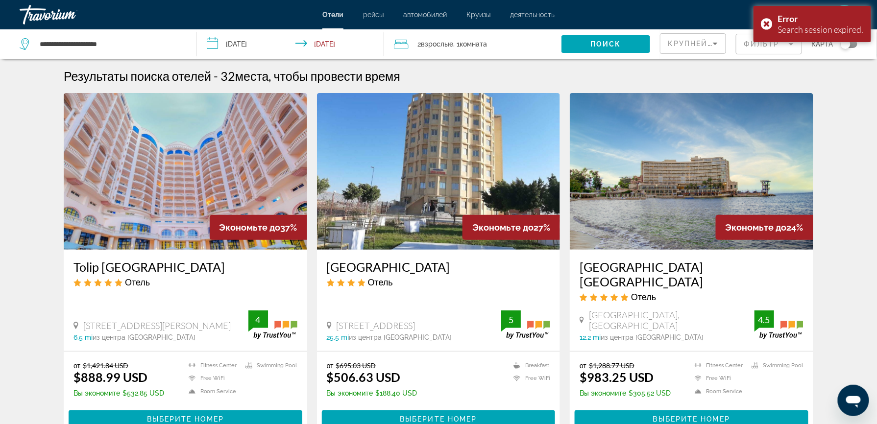
click at [401, 192] on img "Main content" at bounding box center [438, 171] width 243 height 157
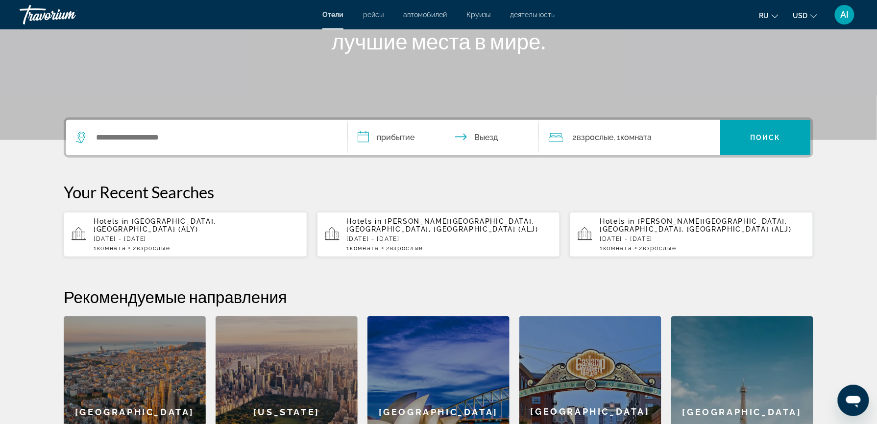
scroll to position [173, 0]
